Goal: Task Accomplishment & Management: Use online tool/utility

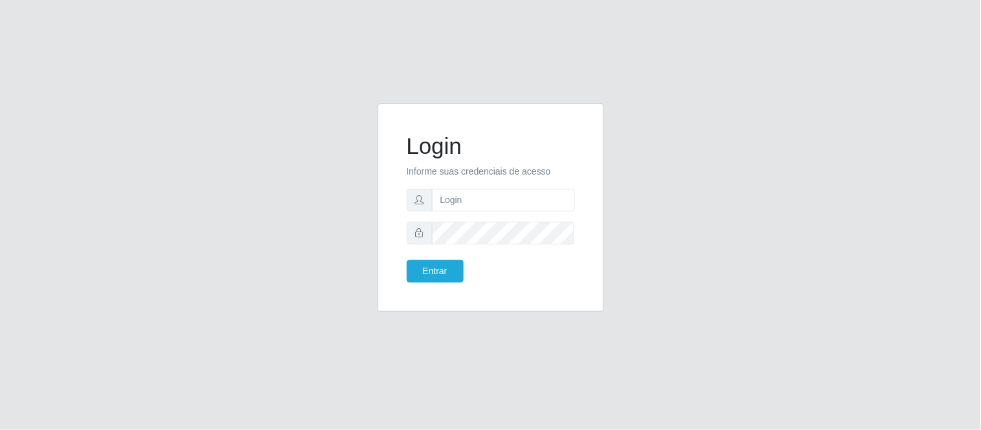
click at [494, 204] on input "text" at bounding box center [503, 200] width 143 height 23
type input "paulo@bemais4jose.souza@carone.com.br"
click at [443, 272] on button "Entrar" at bounding box center [435, 271] width 57 height 23
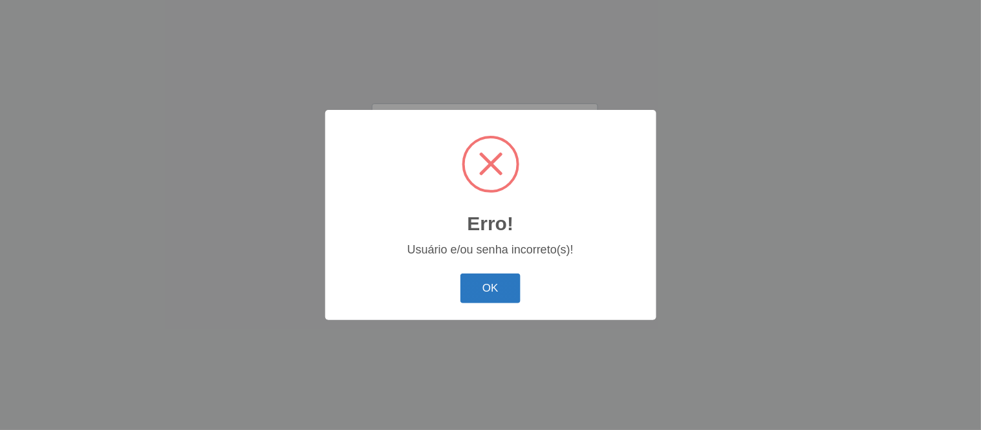
click at [479, 296] on button "OK" at bounding box center [491, 289] width 60 height 30
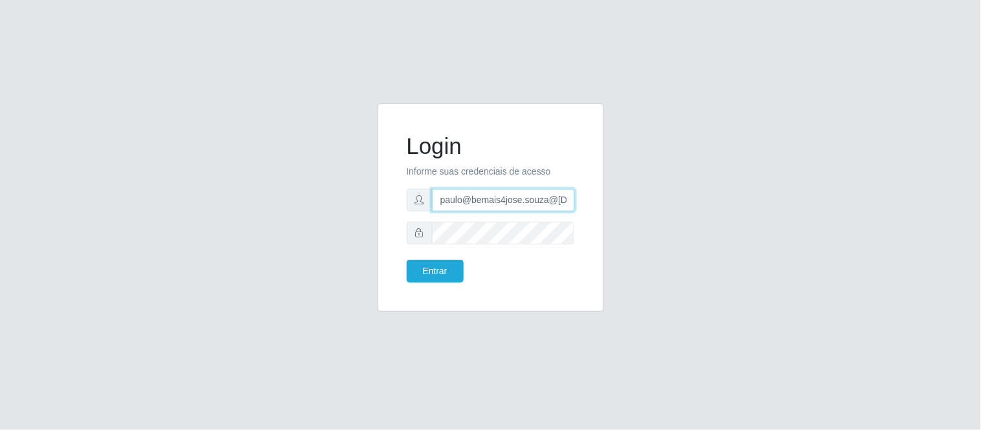
scroll to position [0, 45]
drag, startPoint x: 441, startPoint y: 199, endPoint x: 726, endPoint y: 207, distance: 285.4
click at [726, 207] on div "Login Informe suas credenciais de acesso paulo@bemais4jose.souza@carone.com.br …" at bounding box center [490, 216] width 737 height 224
paste input "emerson.brito"
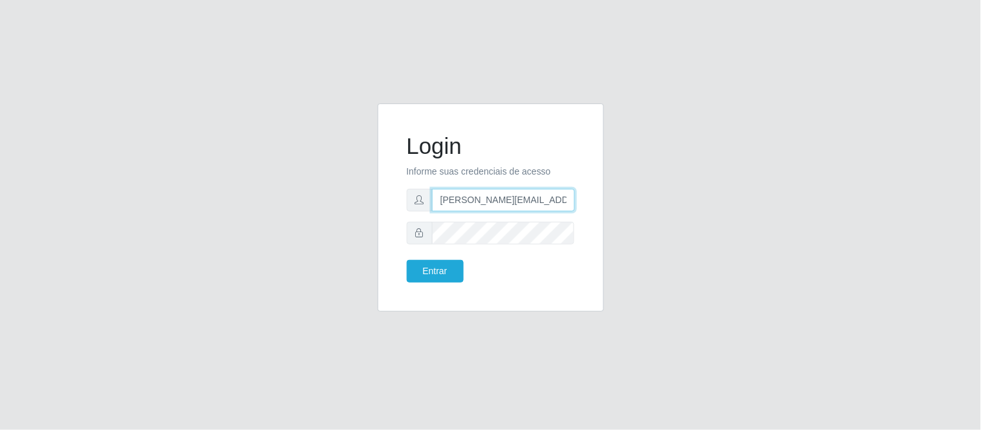
type input "emerson.brito@carone.com.br"
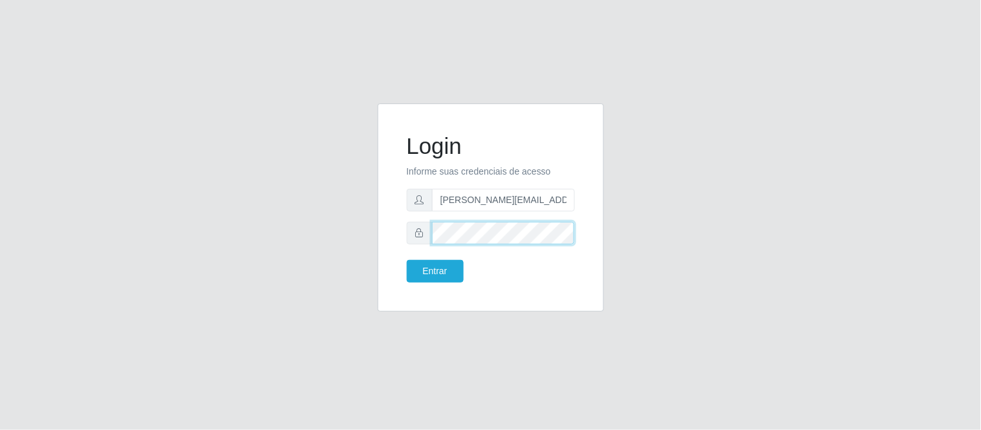
click at [395, 223] on div "Login Informe suas credenciais de acesso emerson.brito@carone.com.br Entrar" at bounding box center [491, 208] width 194 height 176
click at [407, 260] on button "Entrar" at bounding box center [435, 271] width 57 height 23
click at [444, 279] on button "Entrar" at bounding box center [435, 271] width 57 height 23
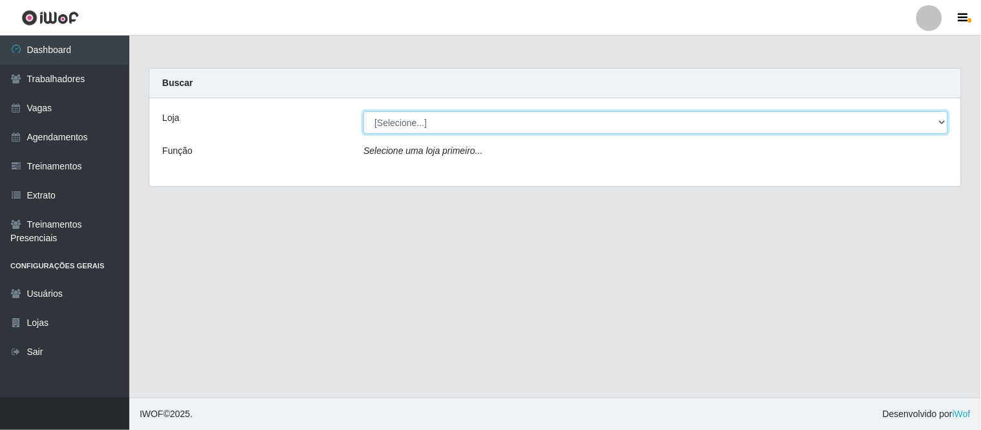
click at [401, 124] on select "[Selecione...] Carone - Itapoa Carone - Jardim Camburi Carone - Praia da Costa …" at bounding box center [656, 122] width 585 height 23
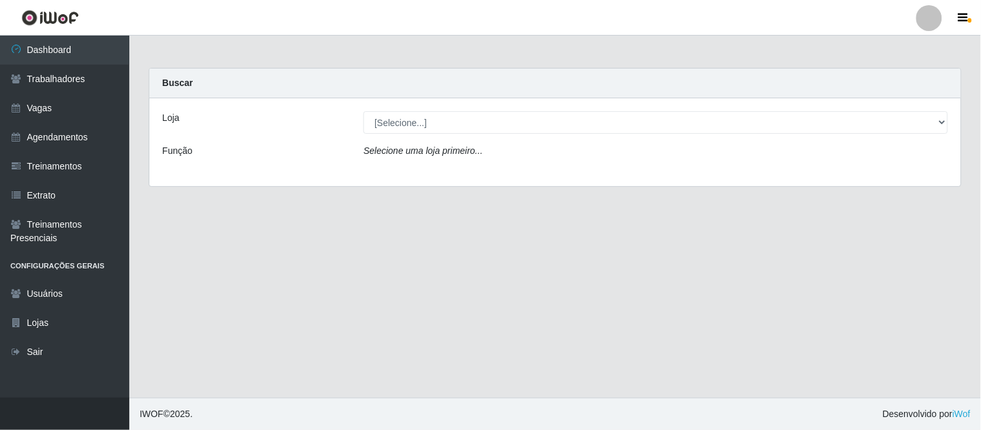
click at [230, 133] on div "Loja" at bounding box center [253, 122] width 201 height 23
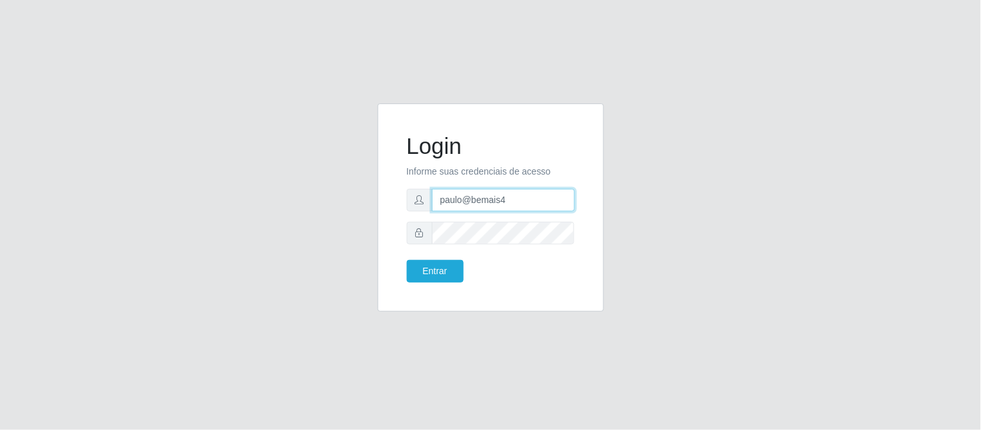
drag, startPoint x: 505, startPoint y: 202, endPoint x: 434, endPoint y: 197, distance: 71.3
click at [434, 197] on input "paulo@bemais4" at bounding box center [503, 200] width 143 height 23
paste input "jose.souza@carone.com.br"
type input "jose.souza@carone.com.br"
click at [340, 188] on div "Login Informe suas credenciais de acesso jose.souza@carone.com.br Entrar" at bounding box center [490, 216] width 737 height 224
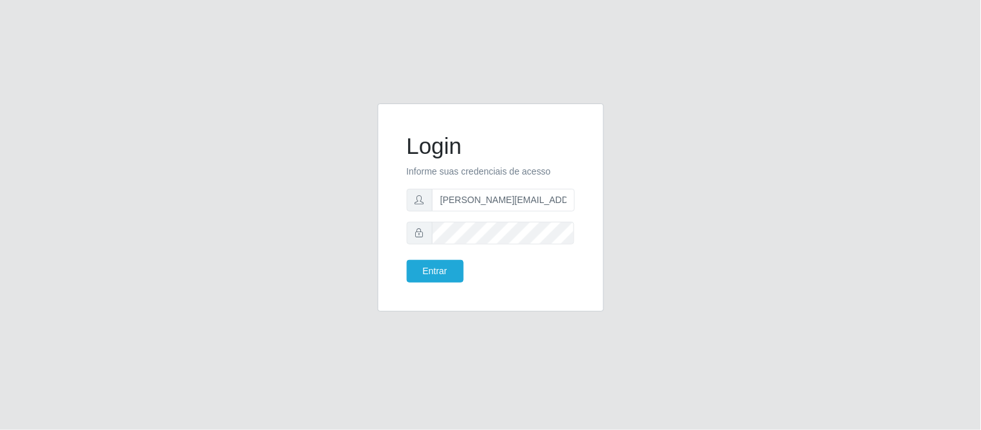
click at [480, 241] on form "Login Informe suas credenciais de acesso jose.souza@carone.com.br Entrar" at bounding box center [491, 208] width 168 height 150
drag, startPoint x: 486, startPoint y: 247, endPoint x: 410, endPoint y: 237, distance: 76.4
click at [410, 237] on div at bounding box center [491, 233] width 168 height 23
drag, startPoint x: 443, startPoint y: 276, endPoint x: 448, endPoint y: 270, distance: 7.8
click at [444, 276] on button "Entrar" at bounding box center [435, 271] width 57 height 23
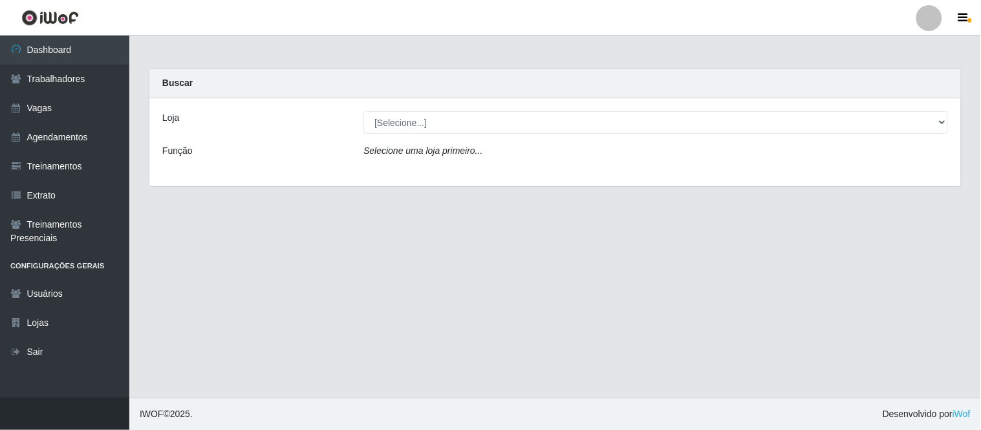
drag, startPoint x: 361, startPoint y: 111, endPoint x: 385, endPoint y: 114, distance: 24.1
click at [362, 111] on div "[Selecione...] Carone - Itapoa Carone - Jardim Camburi Carone - Praia da Costa …" at bounding box center [656, 122] width 604 height 23
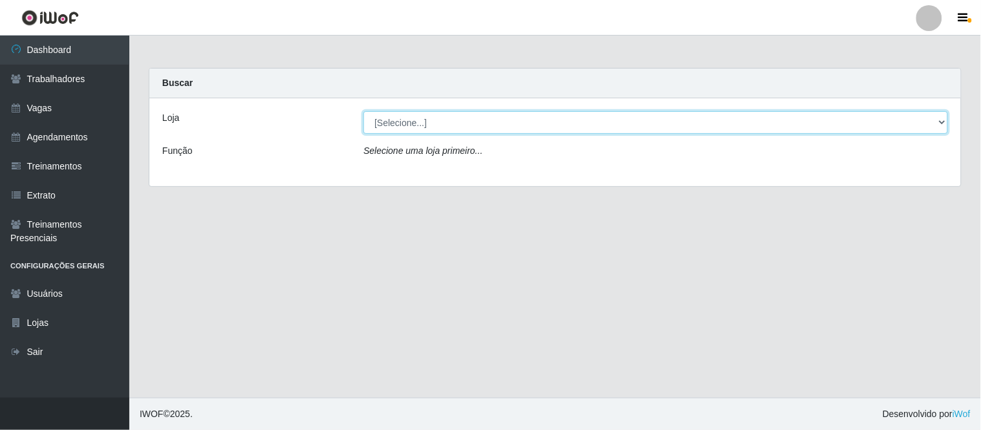
click at [378, 115] on select "[Selecione...] Carone - Itapoa Carone - Jardim Camburi Carone - Praia da Costa …" at bounding box center [656, 122] width 585 height 23
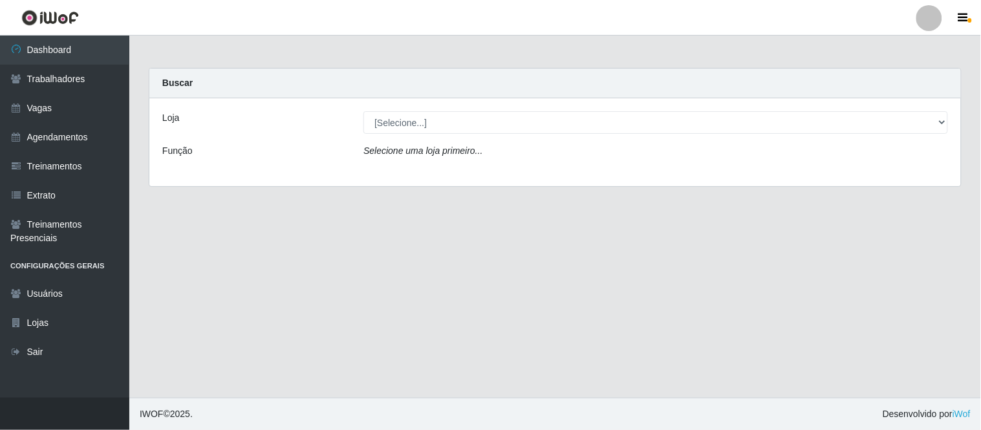
click at [360, 93] on div "Buscar" at bounding box center [555, 84] width 812 height 30
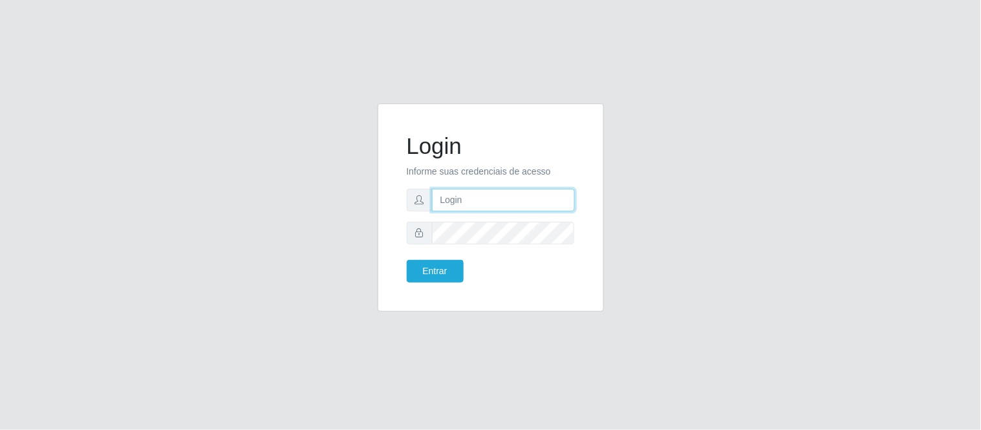
type input "paulo@bemais4"
